Goal: Transaction & Acquisition: Purchase product/service

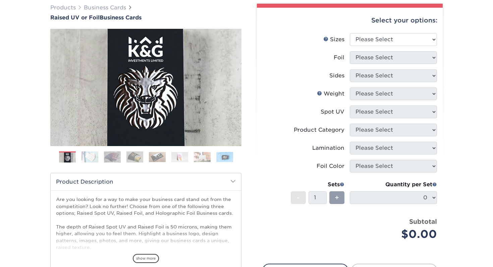
scroll to position [100, 0]
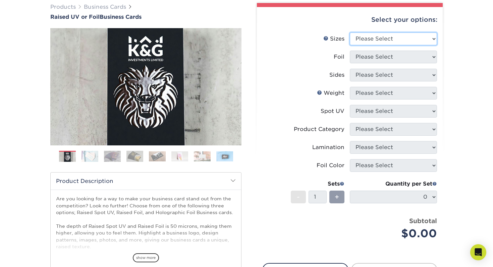
click at [386, 41] on select "Please Select 2" x 3.5" - Standard" at bounding box center [393, 39] width 87 height 13
click at [371, 36] on select "Please Select 2" x 3.5" - Standard" at bounding box center [393, 39] width 87 height 13
select select "2.00x3.50"
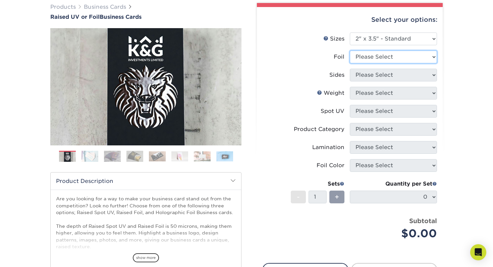
click at [378, 57] on select "Please Select No Yes" at bounding box center [393, 57] width 87 height 13
select select "1"
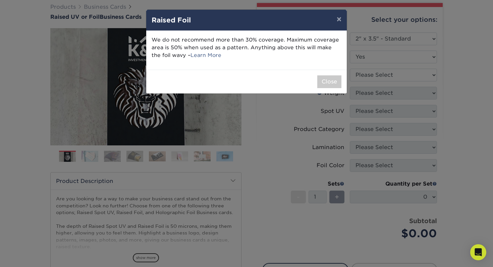
click at [304, 49] on p "We do not recommend more than 30% coverage. Maximum coverage area is 50% when u…" at bounding box center [247, 47] width 190 height 23
click at [332, 81] on button "Close" at bounding box center [329, 81] width 24 height 13
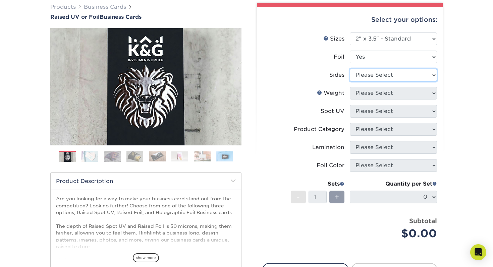
click at [385, 77] on select "Please Select Print Both Sides - Foil Both Sides Print Both Sides - Foil Front …" at bounding box center [393, 75] width 87 height 13
select select "e9e9dfb3-fba1-4d60-972c-fd9ca5904d33"
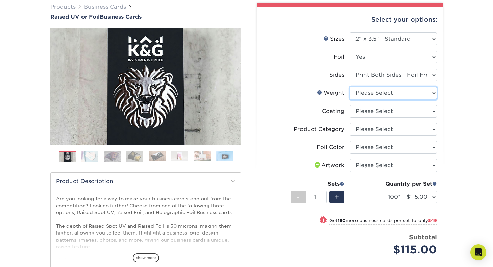
click at [405, 92] on select "Please Select 16PT" at bounding box center [393, 93] width 87 height 13
select select "16PT"
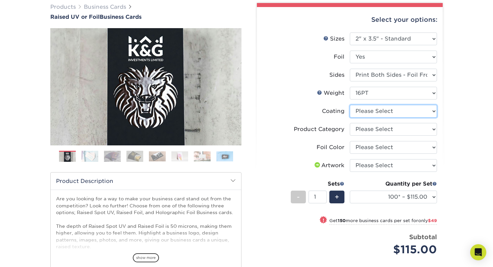
click at [401, 112] on select at bounding box center [393, 111] width 87 height 13
click at [401, 129] on select "Please Select Business Cards" at bounding box center [393, 129] width 87 height 13
select select "3b5148f1-0588-4f88-a218-97bcfdce65c1"
click at [397, 110] on select at bounding box center [393, 111] width 87 height 13
select select "3e7618de-abca-4bda-9f97-8b9129e913d8"
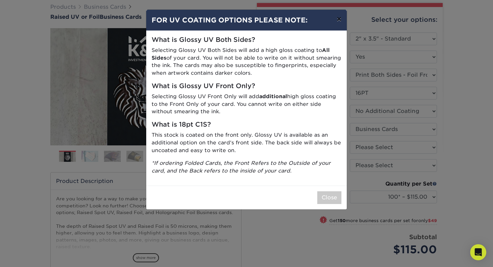
click at [340, 19] on button "×" at bounding box center [338, 19] width 15 height 19
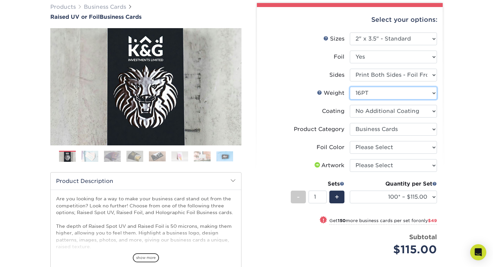
click at [374, 91] on select "Please Select 16PT" at bounding box center [393, 93] width 87 height 13
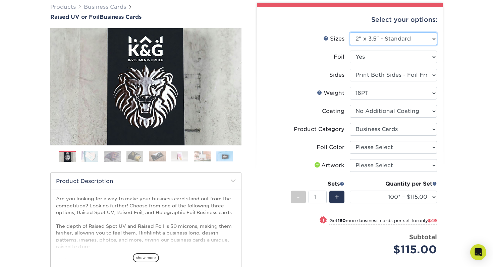
click at [394, 37] on select "Please Select 2" x 3.5" - Standard" at bounding box center [393, 39] width 87 height 13
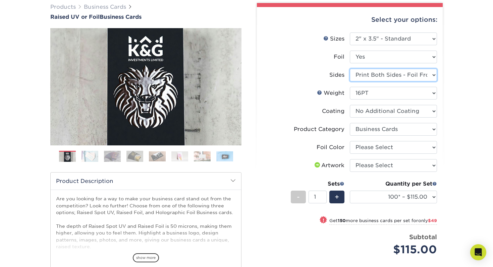
click at [394, 76] on select "Please Select Print Both Sides - Foil Both Sides Print Both Sides - Foil Front …" at bounding box center [393, 75] width 87 height 13
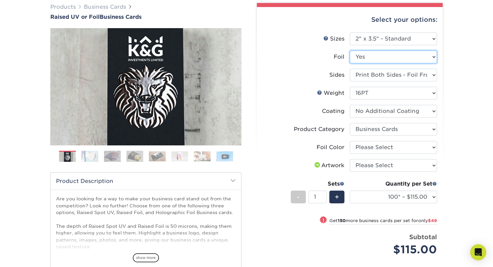
click at [389, 59] on select "Please Select No Yes" at bounding box center [393, 57] width 87 height 13
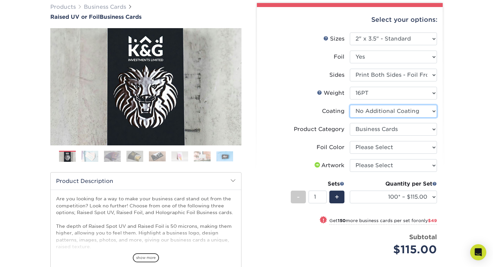
click at [383, 113] on select at bounding box center [393, 111] width 87 height 13
click at [382, 130] on select "Please Select Business Cards" at bounding box center [393, 129] width 87 height 13
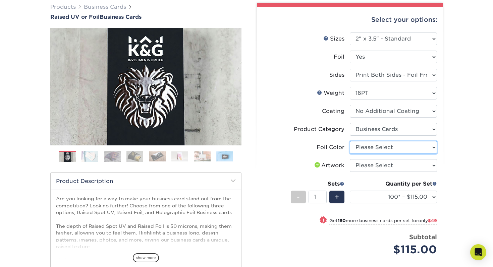
click at [378, 148] on select "Please Select Silver Foil Gold Foil Holographic Foil" at bounding box center [393, 147] width 87 height 13
select select "acffa4a5-22f9-4585-ba3f-0adaa54b8c85"
click at [378, 167] on select "Please Select I will upload files I need a design - $100" at bounding box center [393, 165] width 87 height 13
select select "upload"
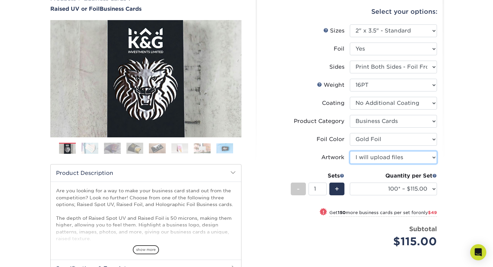
scroll to position [109, 0]
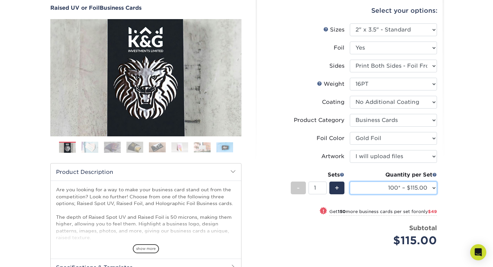
click at [381, 186] on select "100* – $115.00 250* – $164.00 500* – $221.00" at bounding box center [393, 188] width 87 height 13
select select "250* – $164.00"
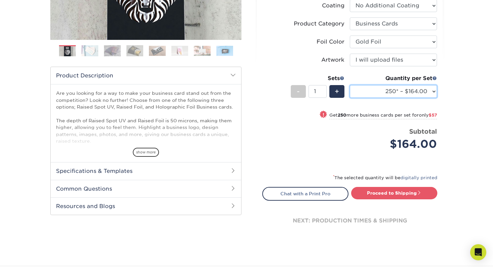
scroll to position [217, 0]
